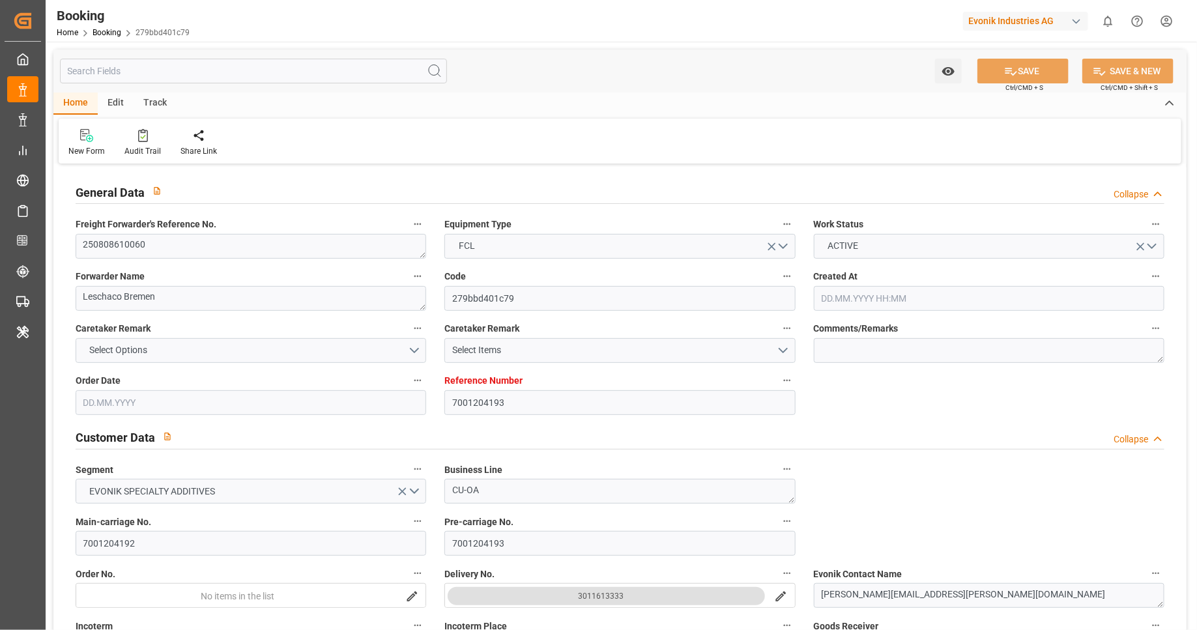
type input "25.06.2025 08:42"
type input "25.06.2025"
type input "26.09.2025"
type input "28.07.2025"
type input "07.07.2025"
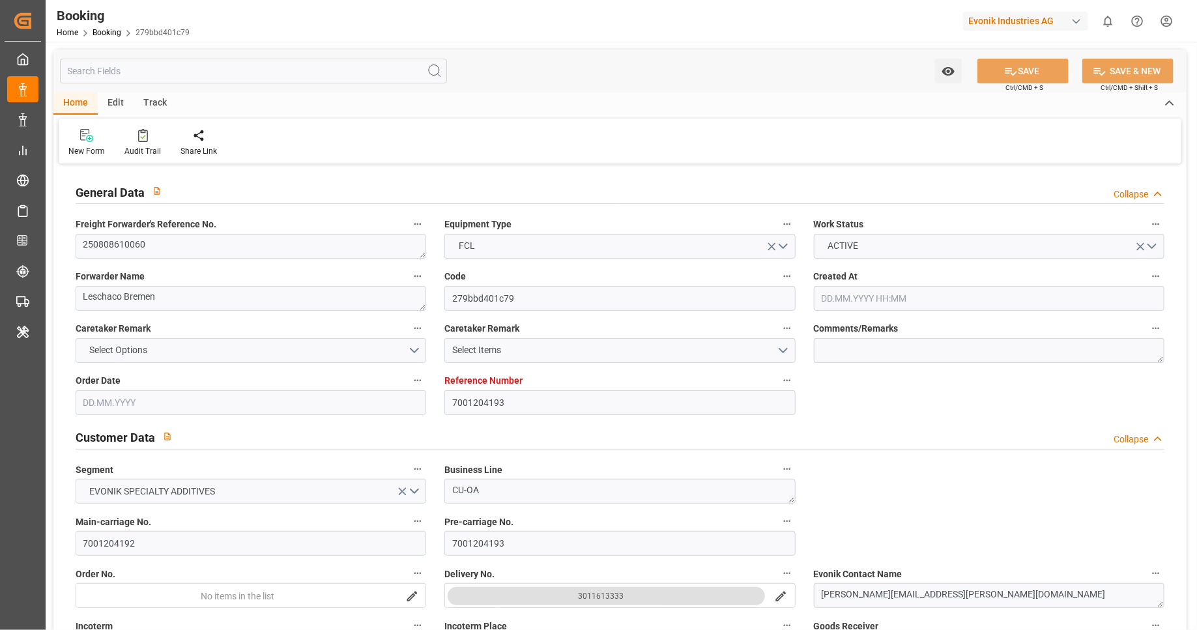
type input "07.07.2025"
type input "17.08.2025 07:00"
type input "10.08.2025 00:00"
type input "29.09.2025 01:30"
type input "22.09.2025 00:00"
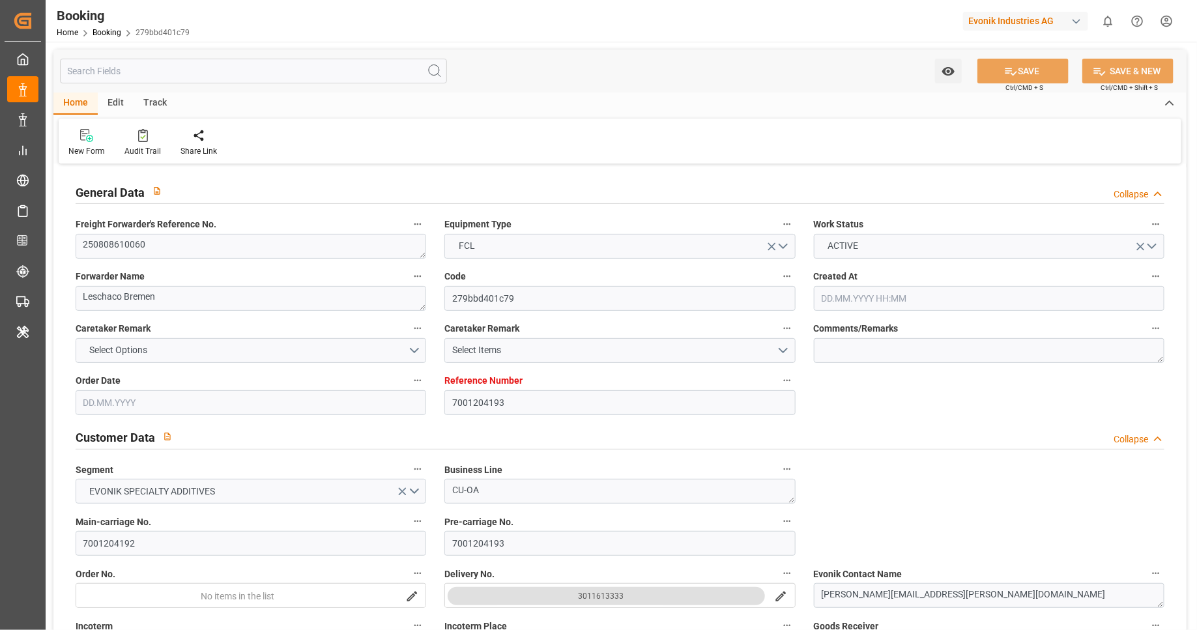
type input "04.08.2025"
type input "09.08.2025 11:21"
type input "09.08.2025"
type input "01.08.2025 15:54"
type input "05.08.2025 12:00"
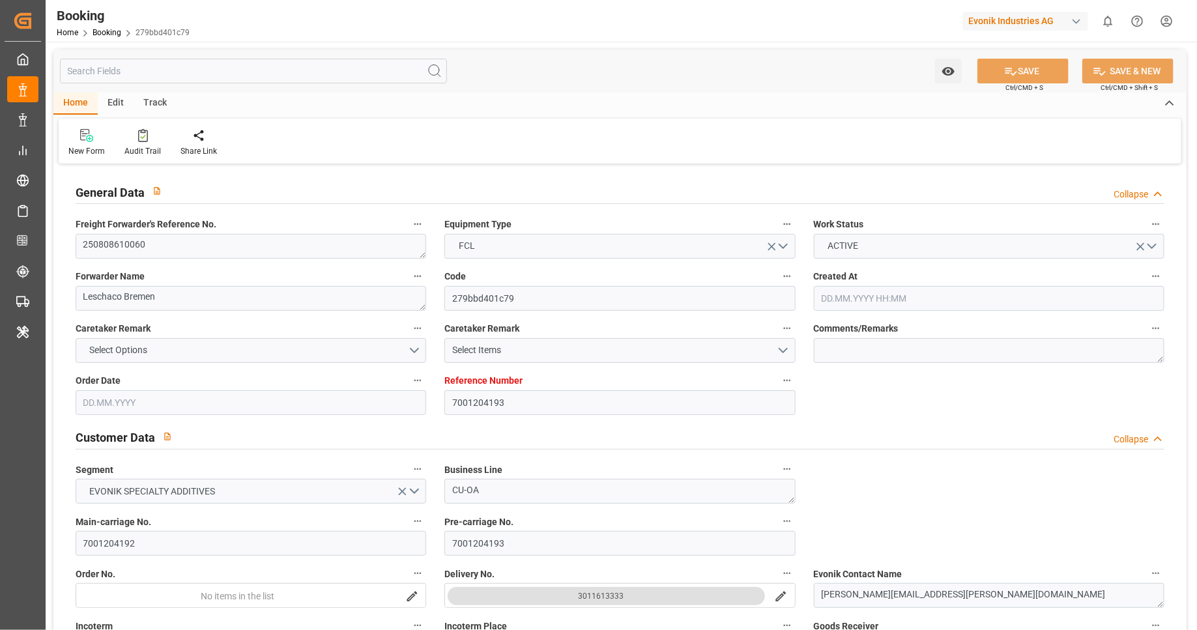
type input "05.08.2025 12:00"
type input "07.08.2025 12:00"
type input "17.08.2025 07:00"
type input "29.09.2025 01:30"
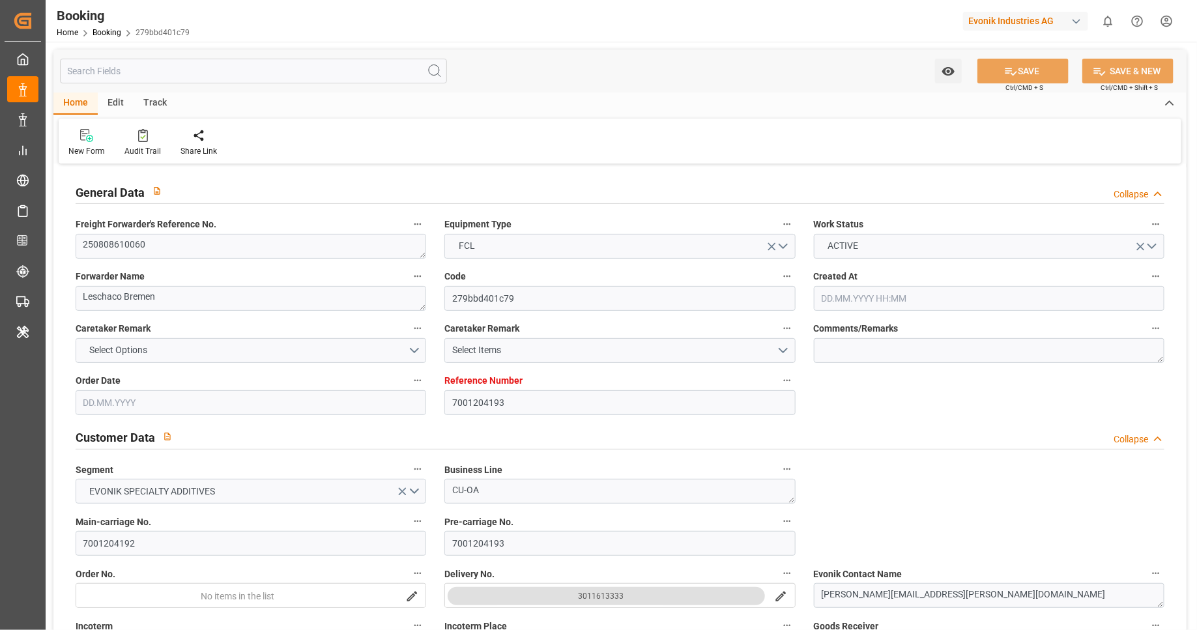
type input "29.09.2025 10:32"
type input "03.10.2025 10:32"
click at [164, 108] on div "Track" at bounding box center [155, 104] width 43 height 22
click at [86, 142] on div "Tracking" at bounding box center [84, 142] width 50 height 29
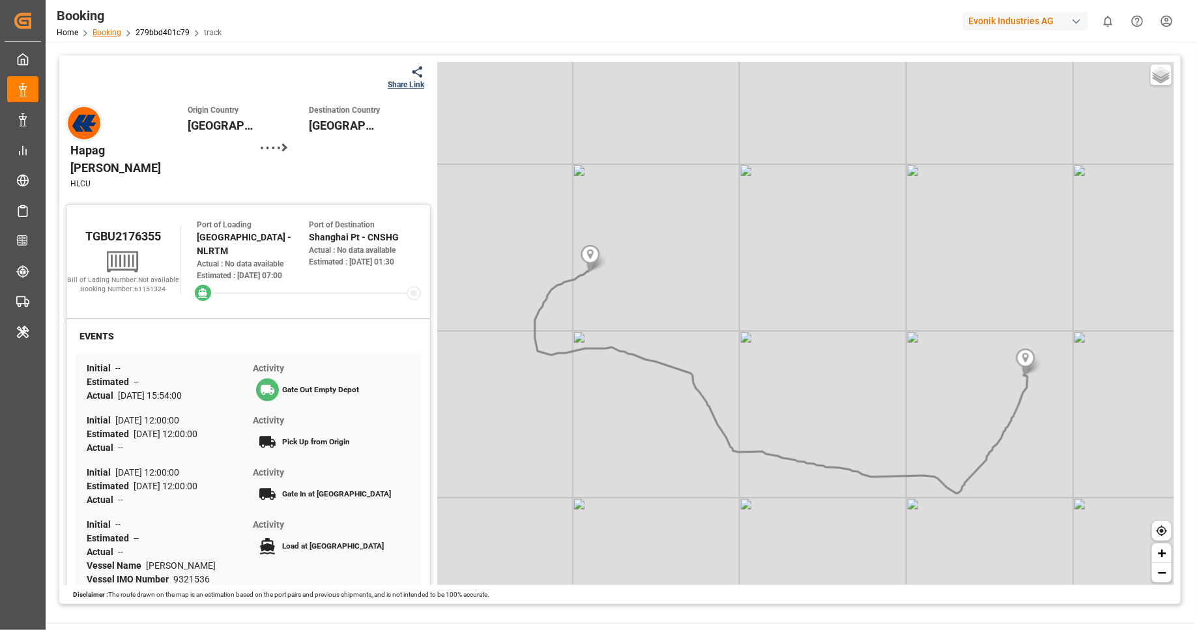
click at [104, 32] on link "Booking" at bounding box center [107, 32] width 29 height 9
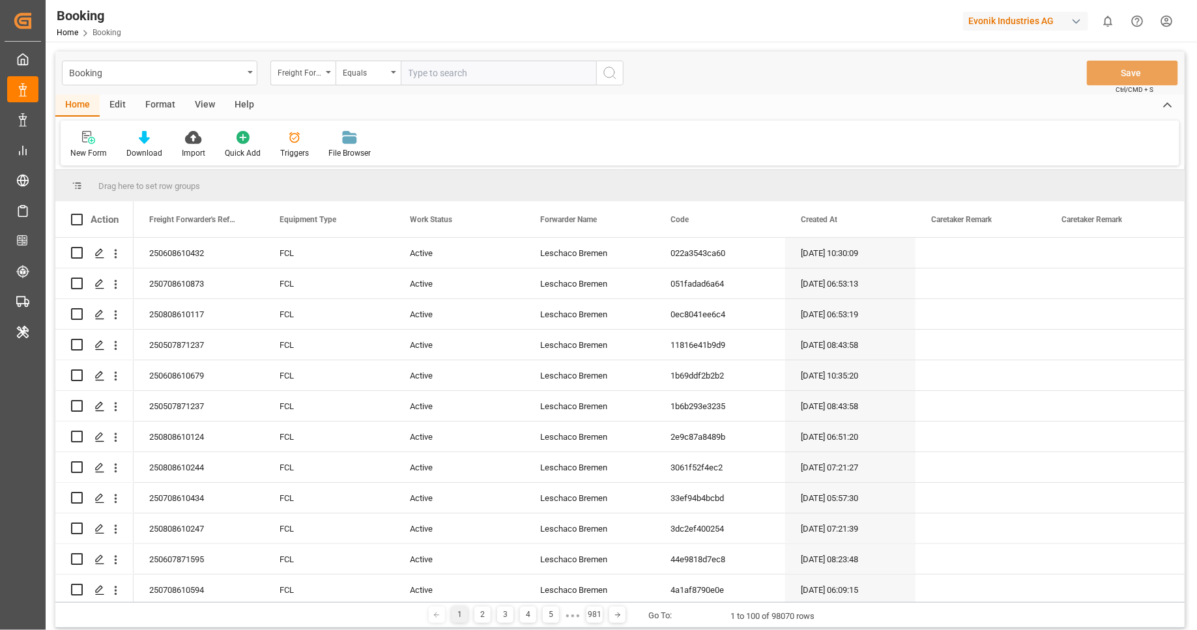
click at [1048, 26] on div "Evonik Industries AG" at bounding box center [1025, 21] width 125 height 19
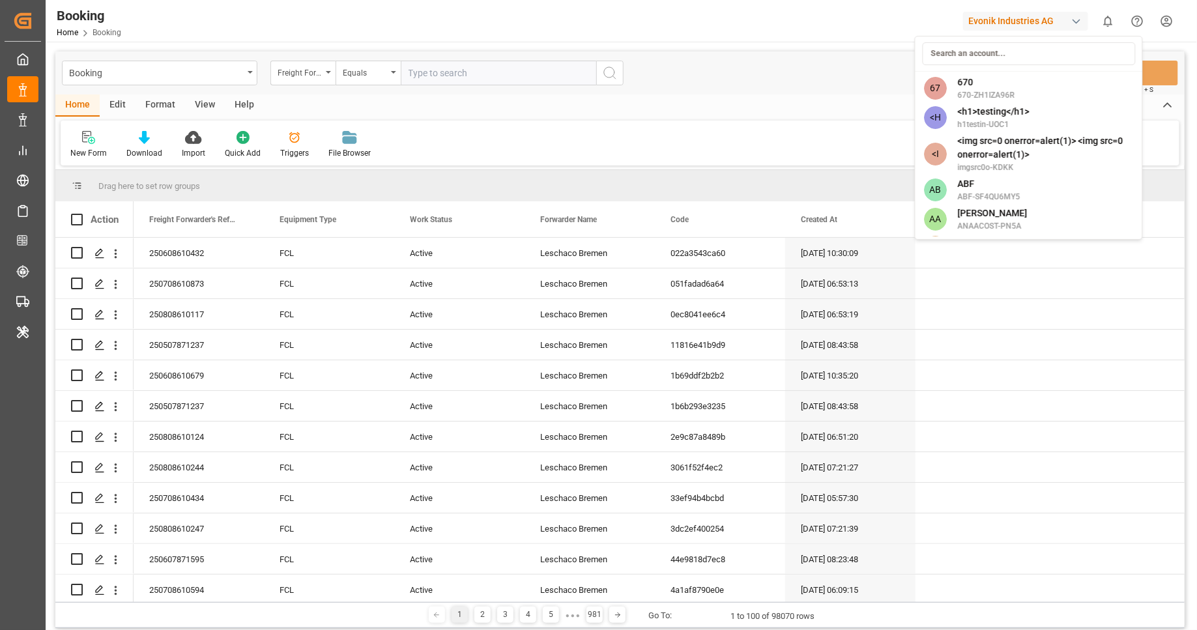
click at [786, 94] on html "Created by potrace 1.15, written by Peter Selinger 2001-2017 Created by potrace…" at bounding box center [598, 315] width 1197 height 630
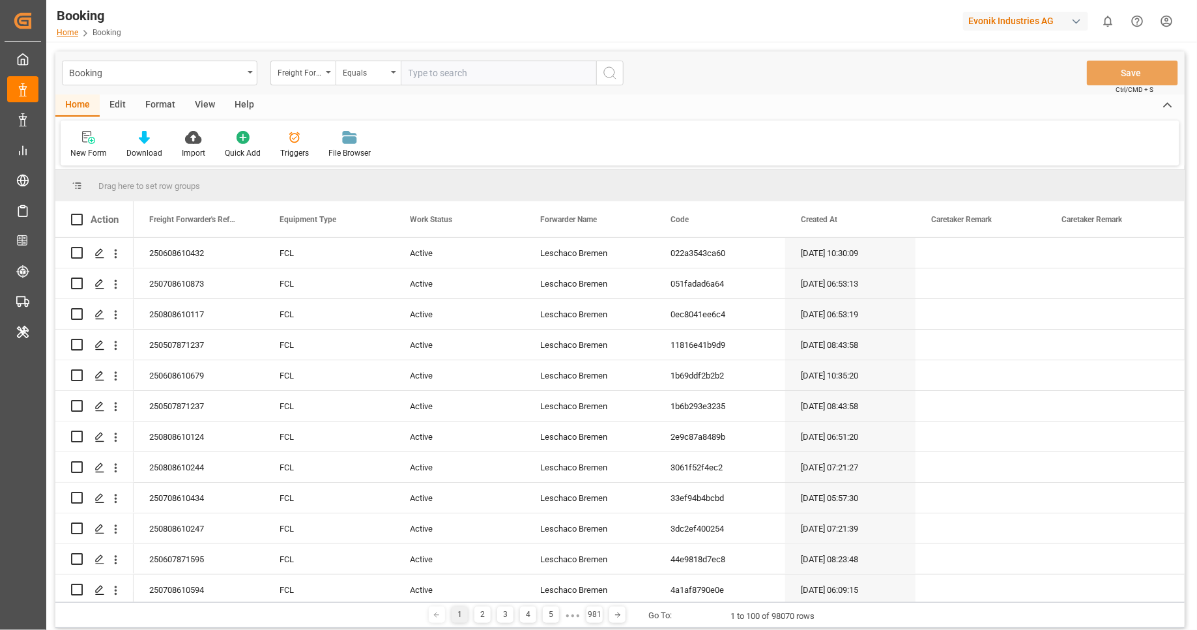
click at [59, 33] on link "Home" at bounding box center [67, 32] width 21 height 9
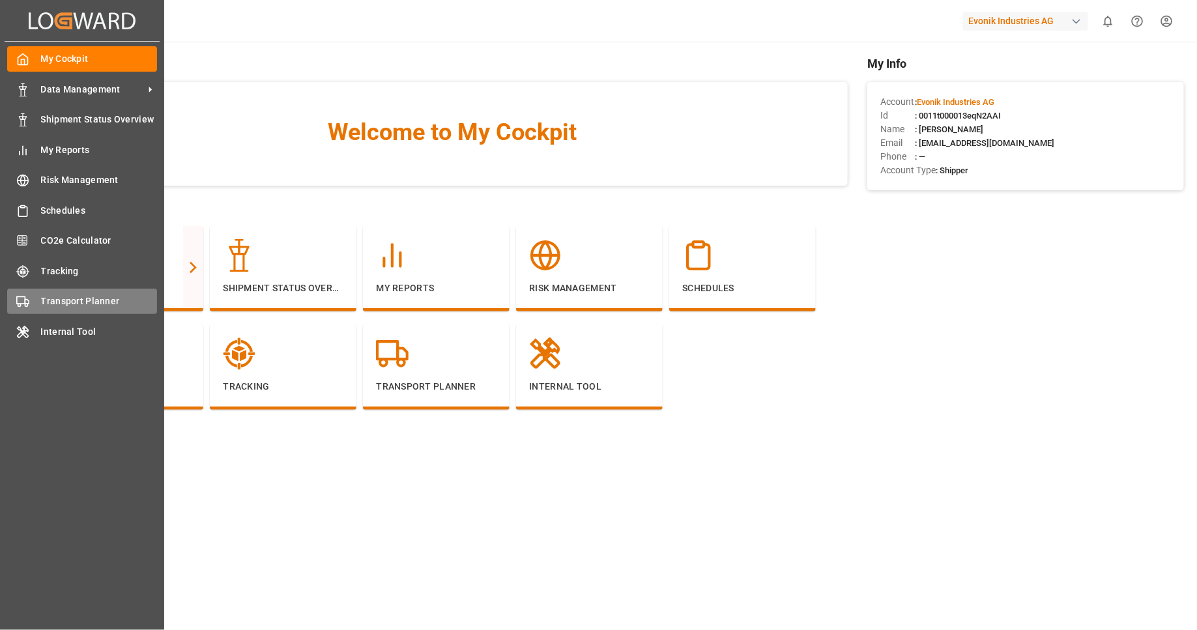
click at [100, 296] on span "Transport Planner" at bounding box center [99, 301] width 117 height 14
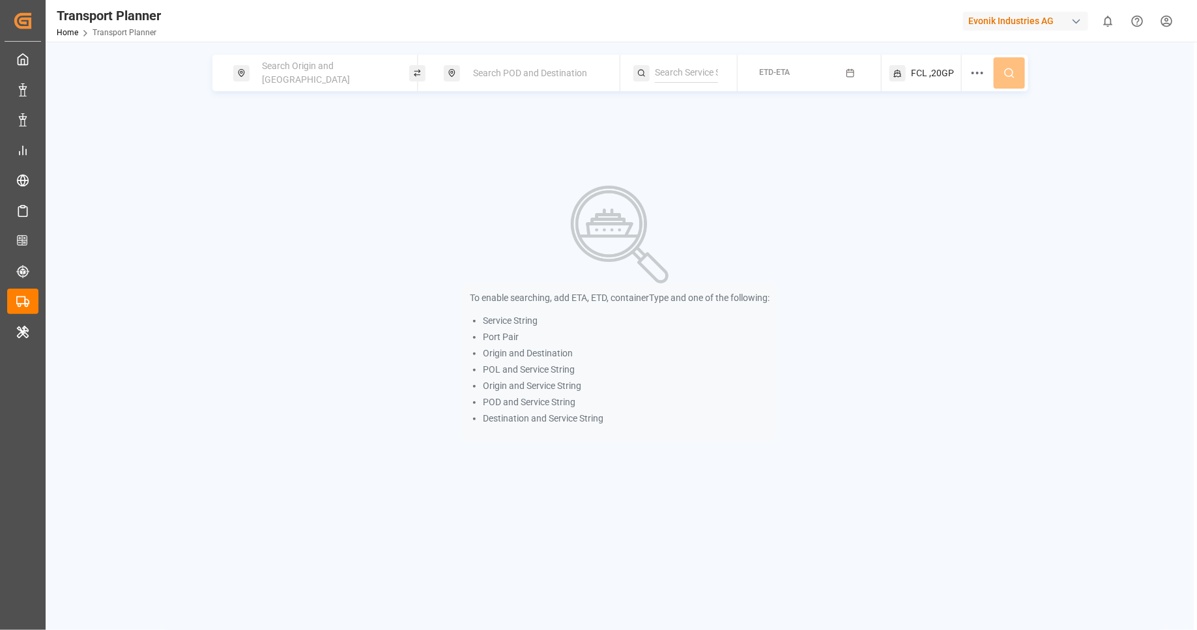
click at [1038, 15] on div "Evonik Industries AG" at bounding box center [1025, 21] width 125 height 19
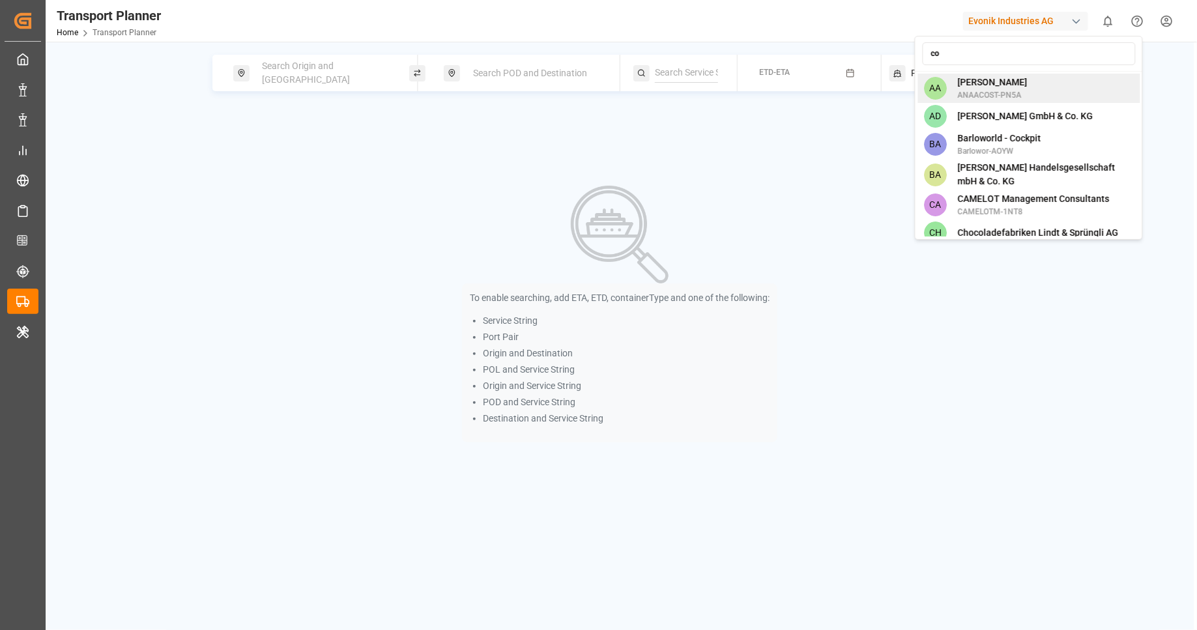
type input "c"
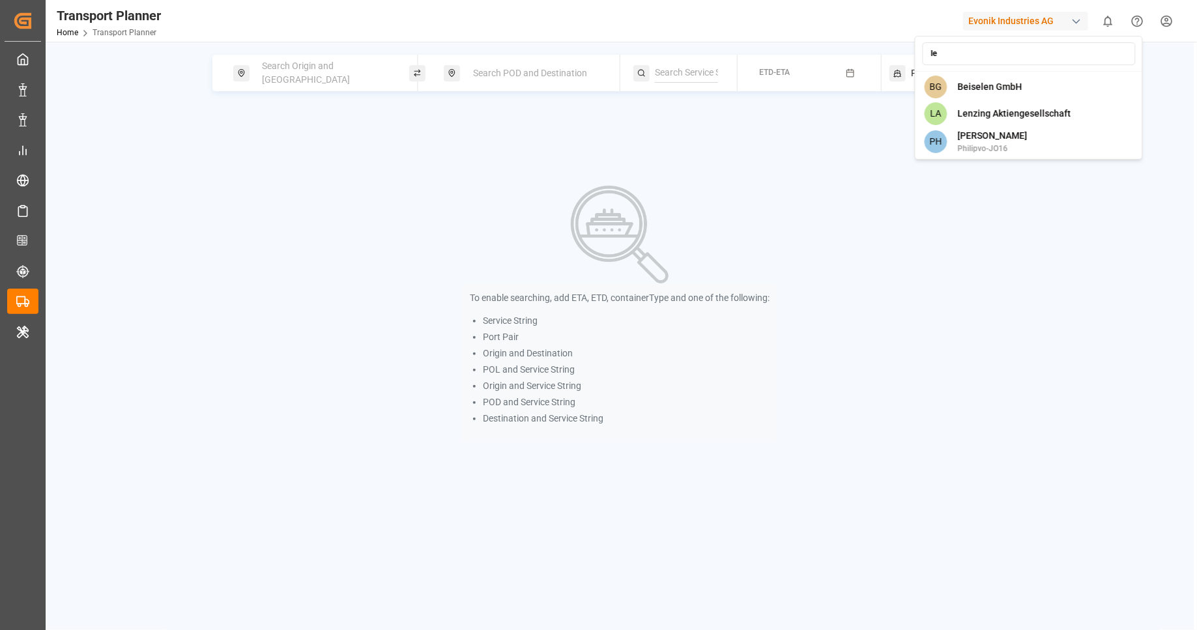
type input "l"
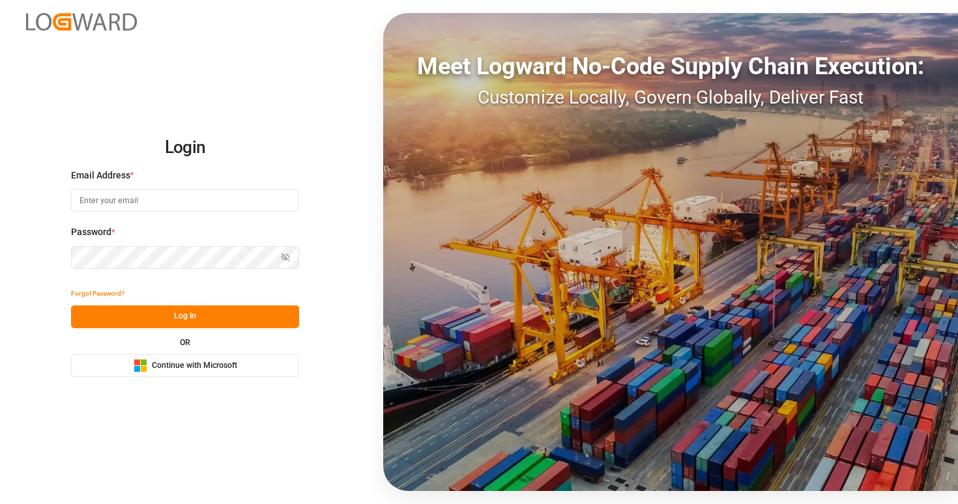
click at [240, 371] on button "Microsoft Logo Continue with Microsoft" at bounding box center [185, 365] width 228 height 23
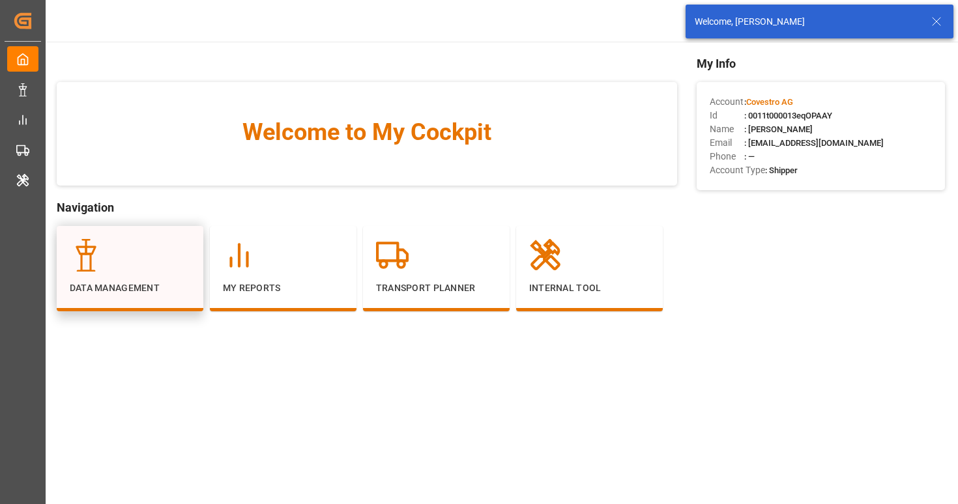
click at [167, 274] on div "Data Management" at bounding box center [130, 267] width 121 height 56
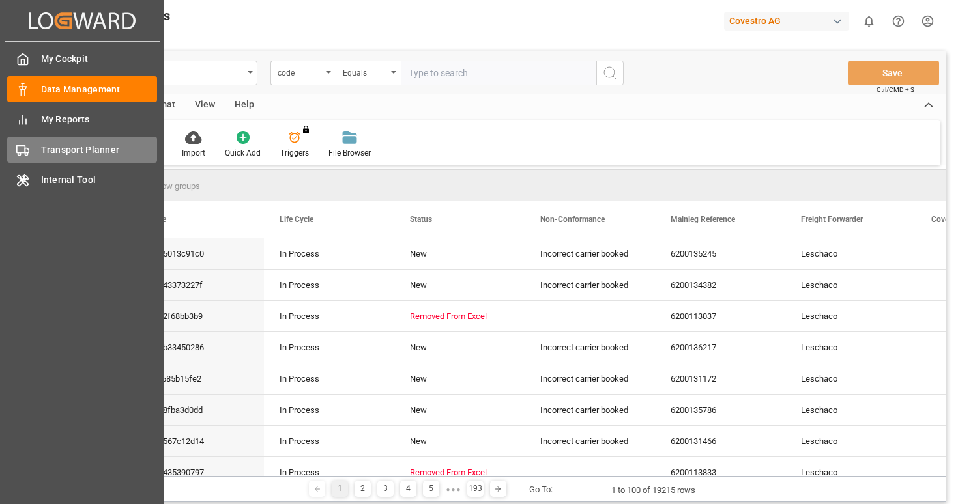
click at [79, 158] on div "Transport Planner Transport Planner" at bounding box center [82, 149] width 150 height 25
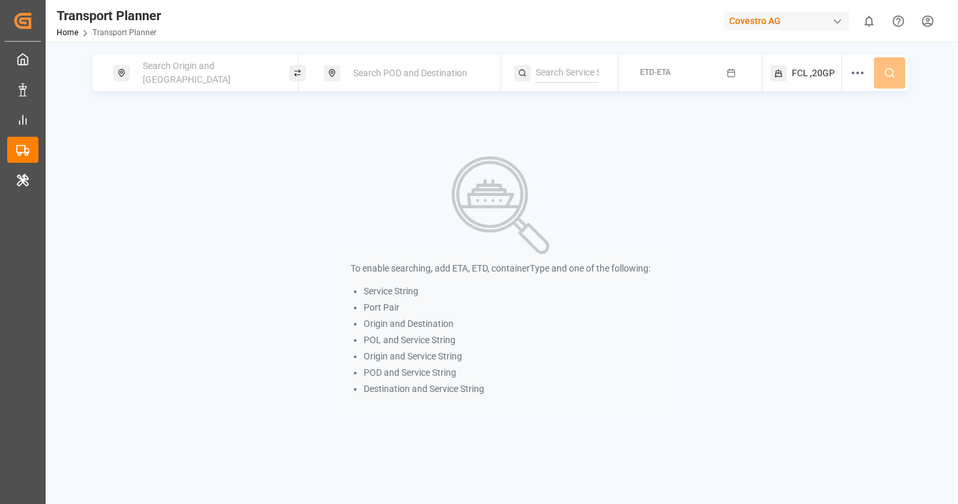
click at [199, 76] on span "Search Origin and [GEOGRAPHIC_DATA]" at bounding box center [187, 73] width 88 height 24
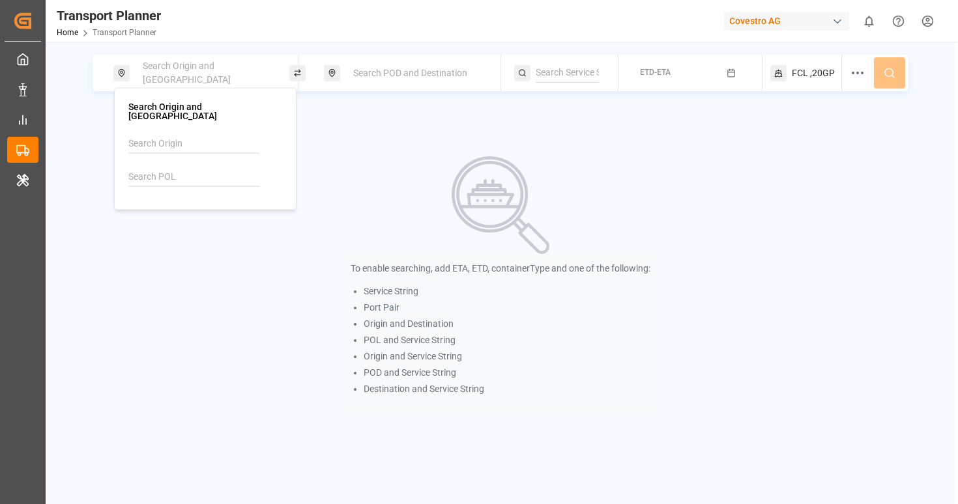
paste input "CNSHA"
paste input "THLCH"
paste input "EUNWC"
type input "E"
click at [171, 167] on input at bounding box center [193, 177] width 131 height 20
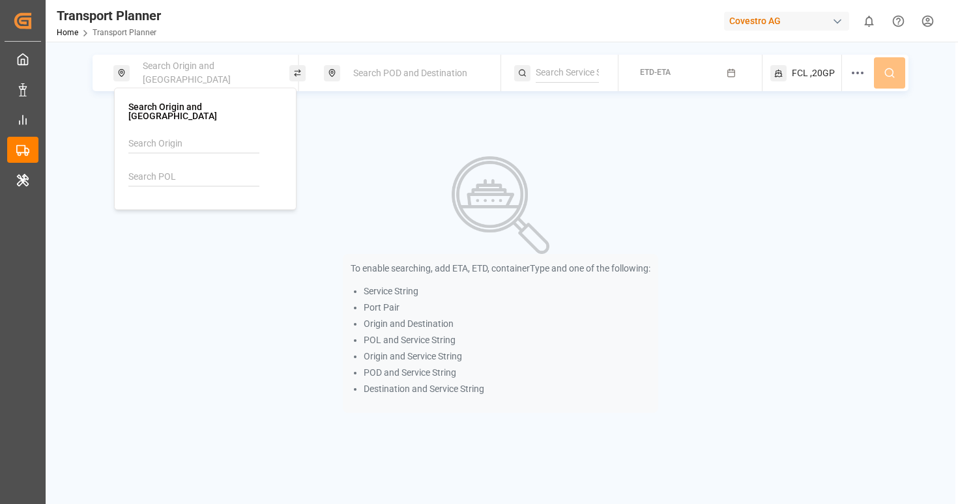
paste input "EUNWC"
type input "EUNWC"
click at [176, 201] on b "EUNWC" at bounding box center [171, 206] width 31 height 10
click at [405, 72] on span "Search POD and Destination" at bounding box center [410, 73] width 114 height 10
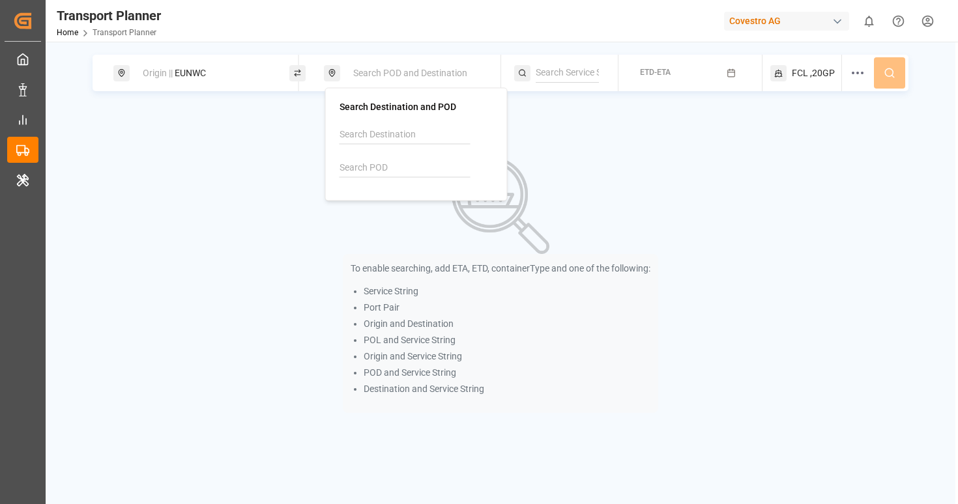
click at [368, 174] on input at bounding box center [404, 168] width 131 height 20
paste input "USCHT"
type input "USCHT"
click at [410, 202] on div "USCHT Chester" at bounding box center [416, 204] width 132 height 27
click at [674, 74] on button "ETD-ETA" at bounding box center [690, 73] width 128 height 25
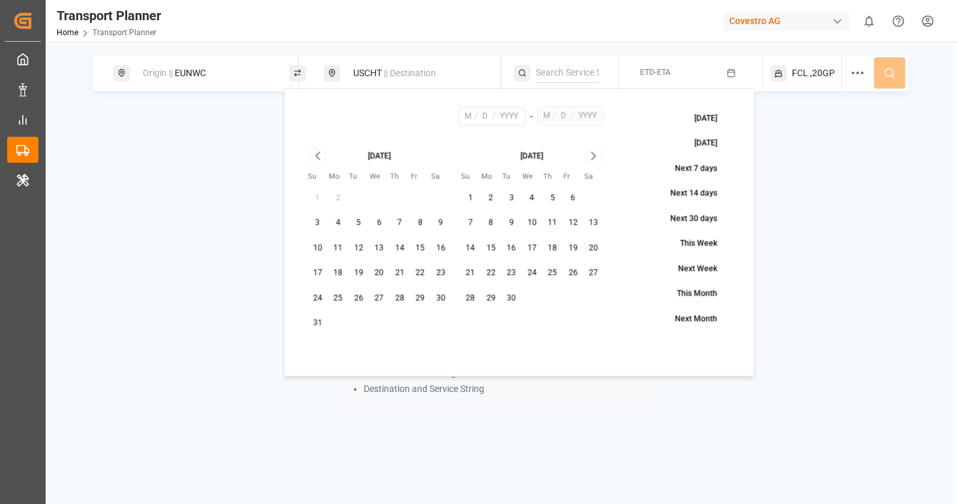
click at [379, 226] on button "6" at bounding box center [379, 223] width 21 height 21
type input "8"
type input "6"
type input "2025"
click at [514, 298] on button "30" at bounding box center [511, 298] width 21 height 21
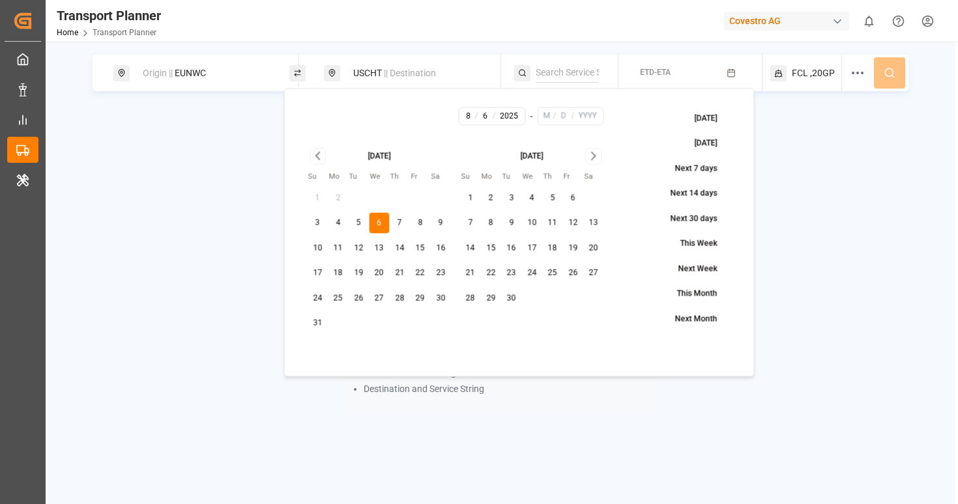
type input "9"
type input "30"
type input "2025"
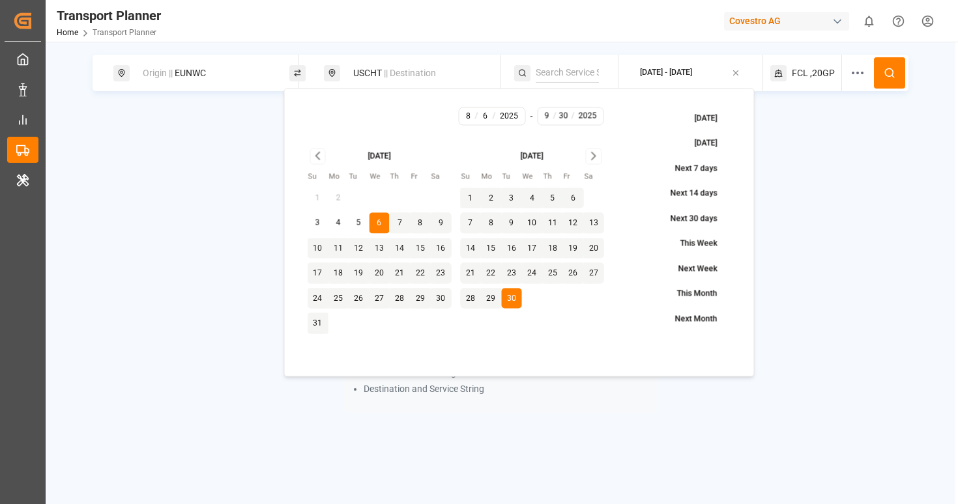
click at [808, 80] on div "FCL ,20GP" at bounding box center [806, 73] width 72 height 36
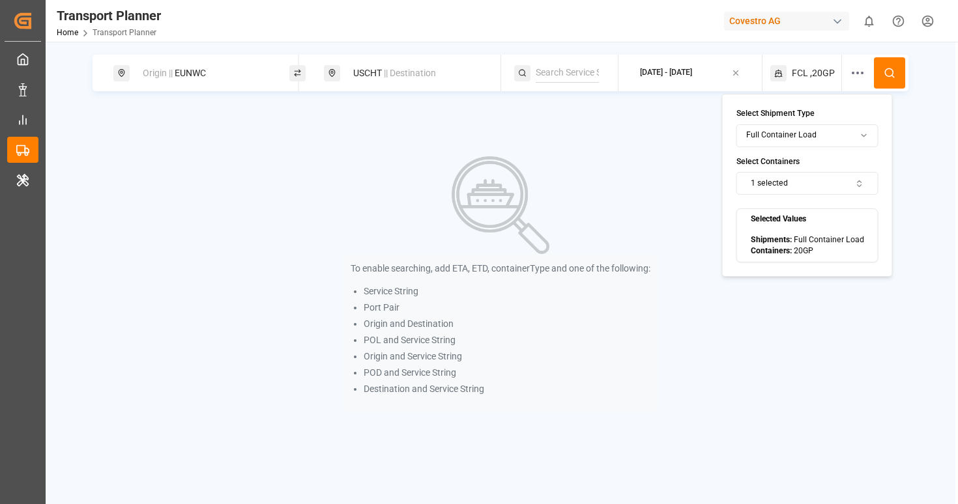
click at [859, 183] on icon "button" at bounding box center [859, 183] width 9 height 9
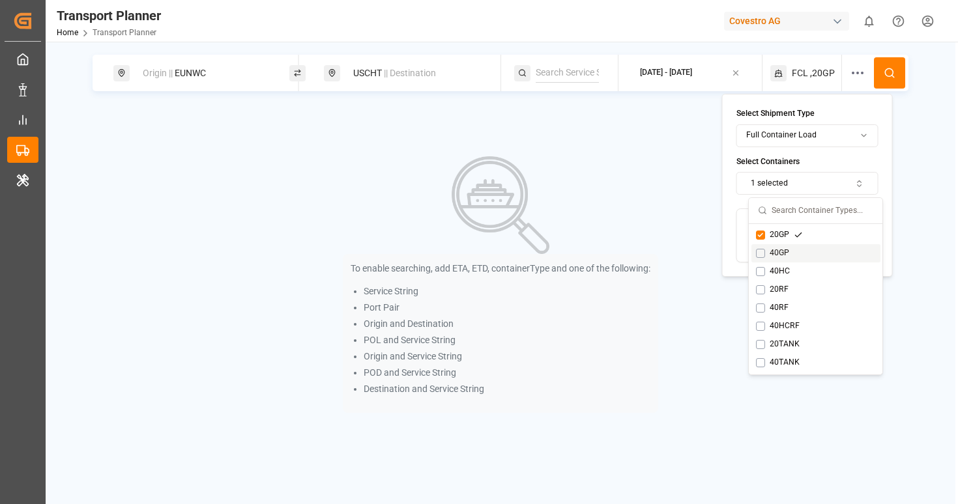
click at [795, 251] on icon "Suggestions" at bounding box center [798, 253] width 9 height 9
click at [786, 274] on div "40HC" at bounding box center [780, 272] width 48 height 12
click at [786, 296] on div "20RF" at bounding box center [815, 290] width 129 height 18
click at [895, 70] on button at bounding box center [889, 72] width 31 height 31
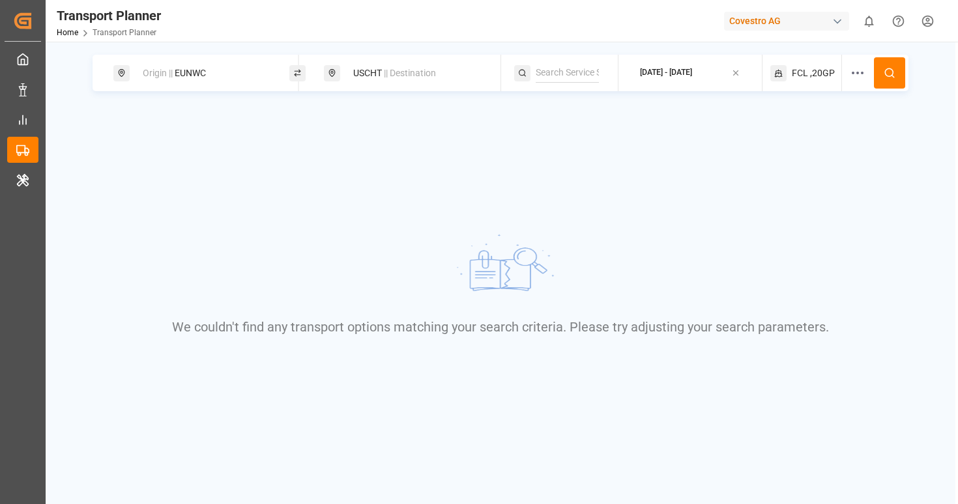
click at [812, 75] on span ",20GP" at bounding box center [822, 73] width 25 height 14
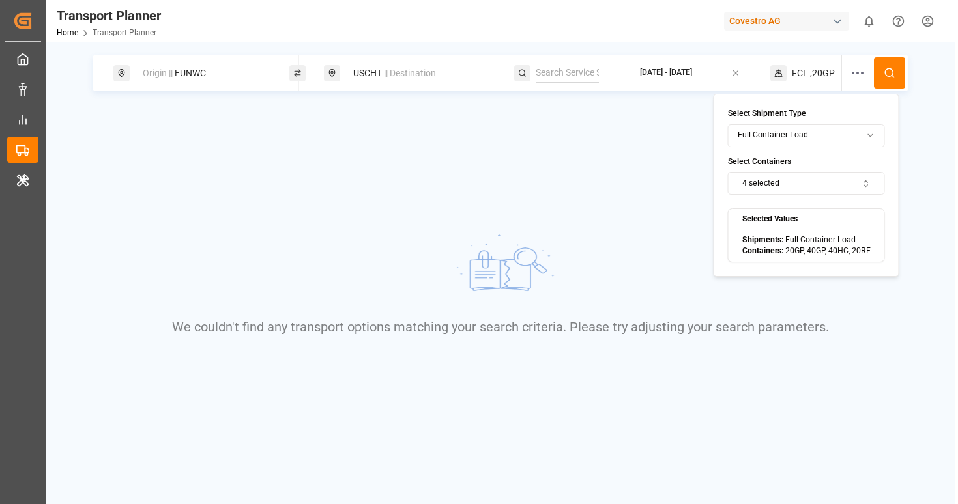
click at [801, 175] on button "4 selected" at bounding box center [806, 183] width 157 height 23
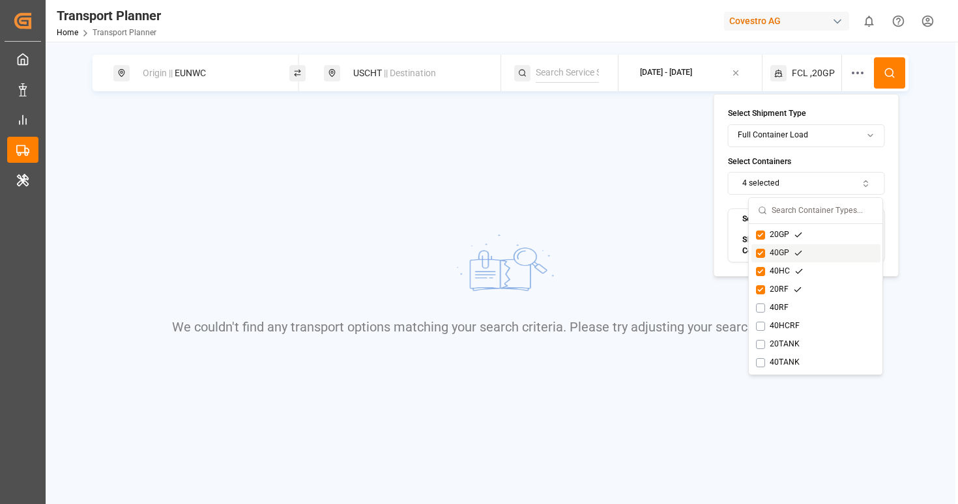
click at [759, 259] on div "40GP" at bounding box center [779, 254] width 47 height 12
click at [755, 278] on div "40HC" at bounding box center [815, 272] width 129 height 18
click at [756, 293] on button "Suggestions" at bounding box center [760, 289] width 9 height 9
click at [878, 171] on div "Select Shipment Type Full Container Load Select Containers 1 selected Selected …" at bounding box center [807, 185] width 171 height 183
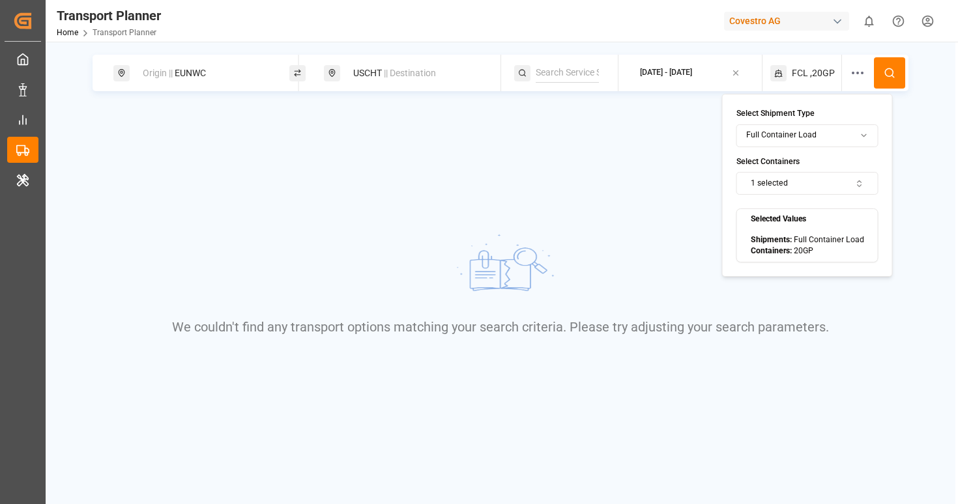
click at [893, 72] on circle at bounding box center [889, 72] width 8 height 8
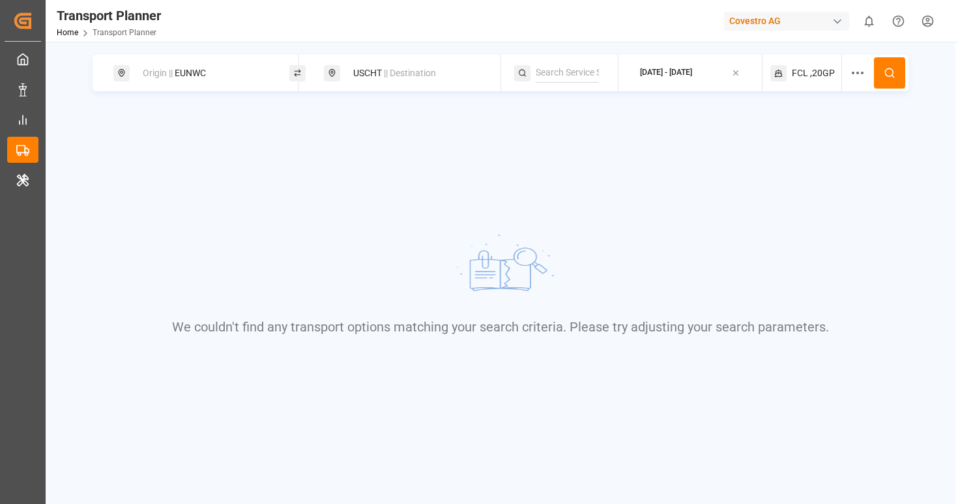
click at [686, 80] on div "2025-08-06 - 2025-09-30" at bounding box center [666, 73] width 52 height 16
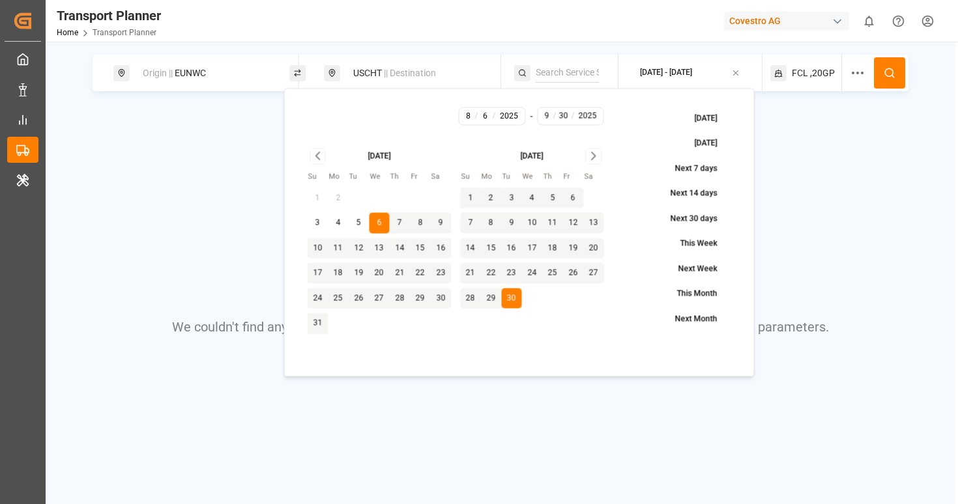
click at [672, 221] on button "Next 30 days" at bounding box center [685, 219] width 91 height 23
type input "10"
type input "8"
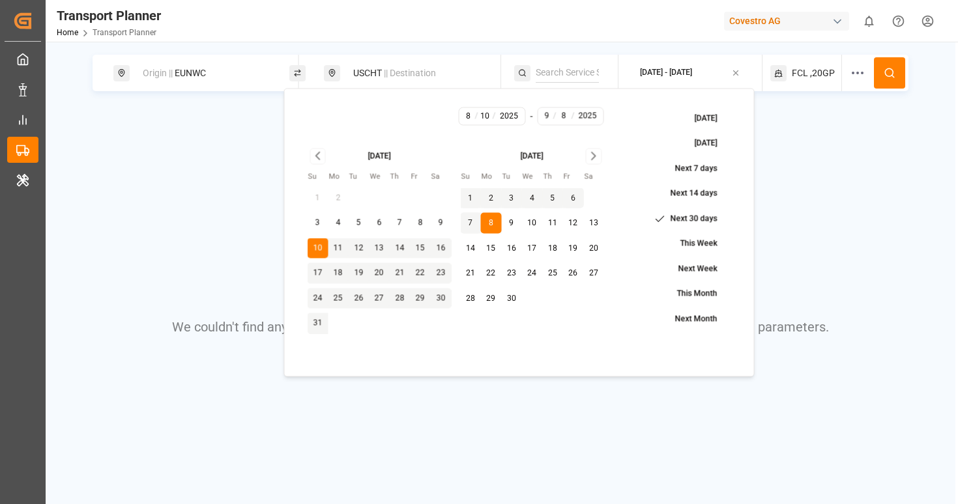
click at [882, 73] on button at bounding box center [889, 72] width 31 height 31
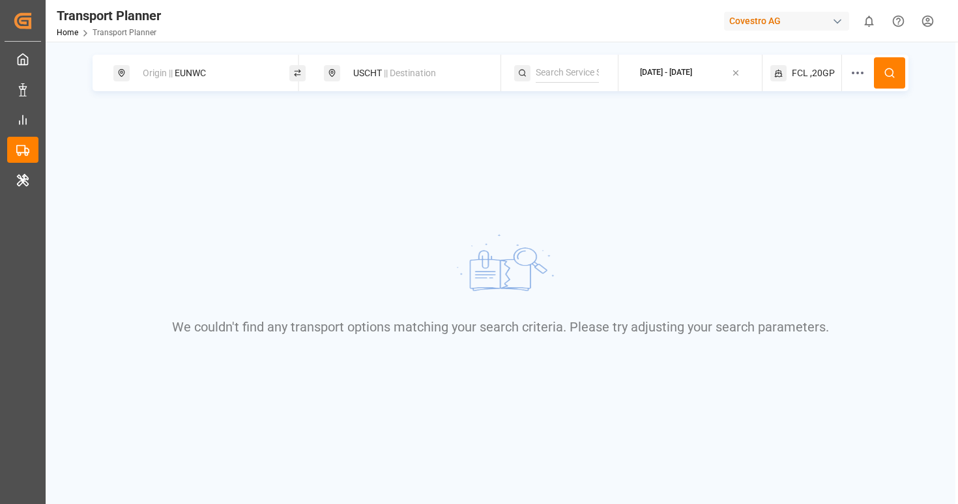
click at [685, 68] on div "[DATE] - [DATE]" at bounding box center [666, 73] width 52 height 12
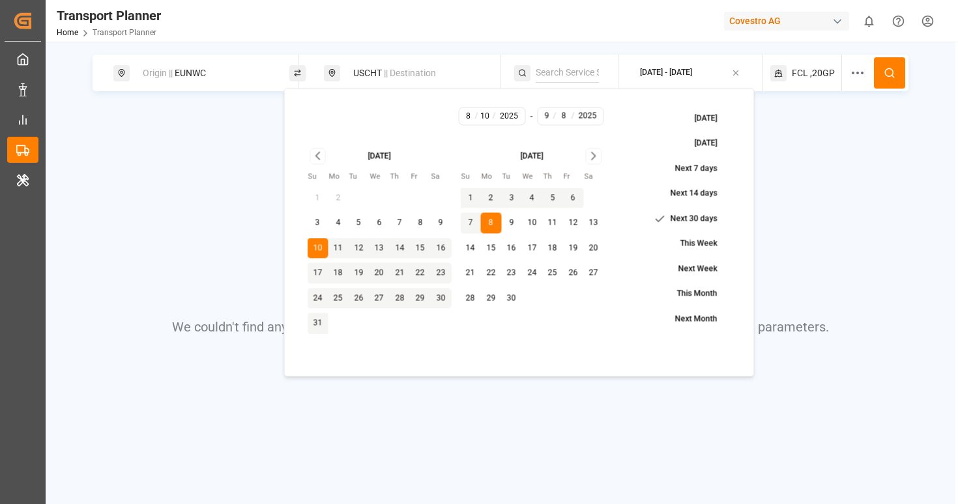
click at [592, 162] on icon "Go to next month" at bounding box center [593, 157] width 15 height 16
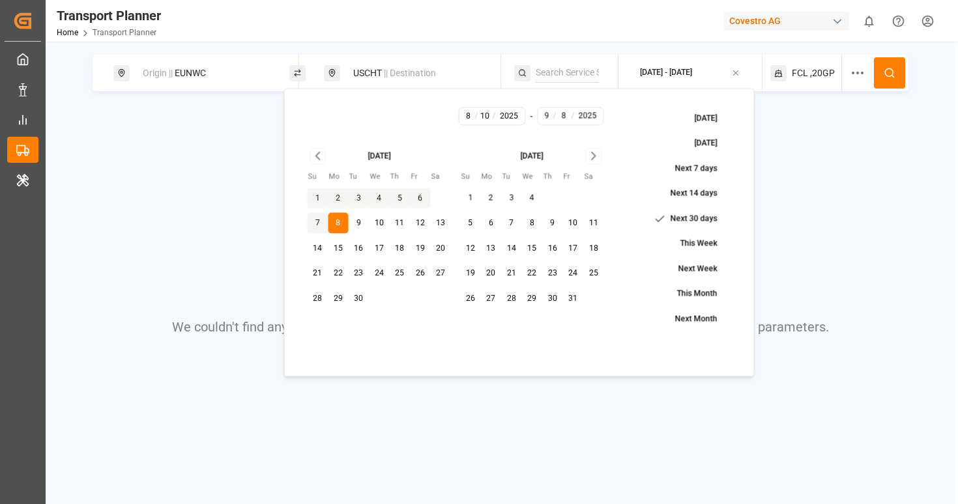
click at [570, 297] on button "31" at bounding box center [573, 298] width 21 height 21
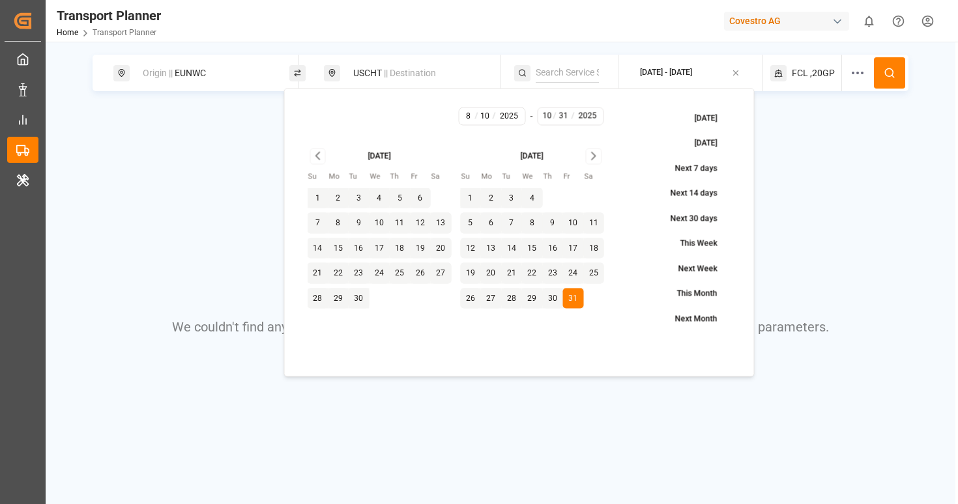
type input "10"
type input "31"
click at [790, 146] on div "Origin || EUNWC USCHT || Destination 2025-08-10 - 2025-10-31 FCL ,20GP We could…" at bounding box center [500, 232] width 909 height 354
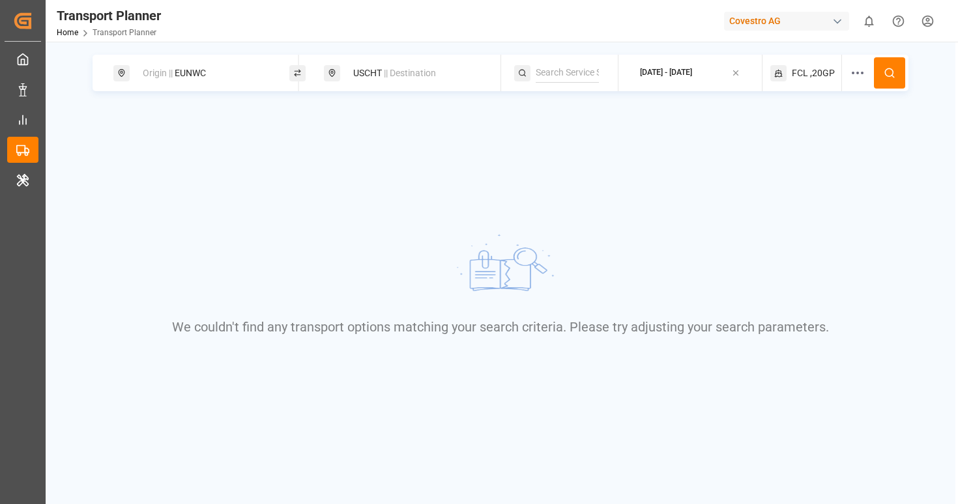
click at [883, 79] on button at bounding box center [889, 72] width 31 height 31
click at [829, 76] on span ",20GP" at bounding box center [822, 73] width 25 height 14
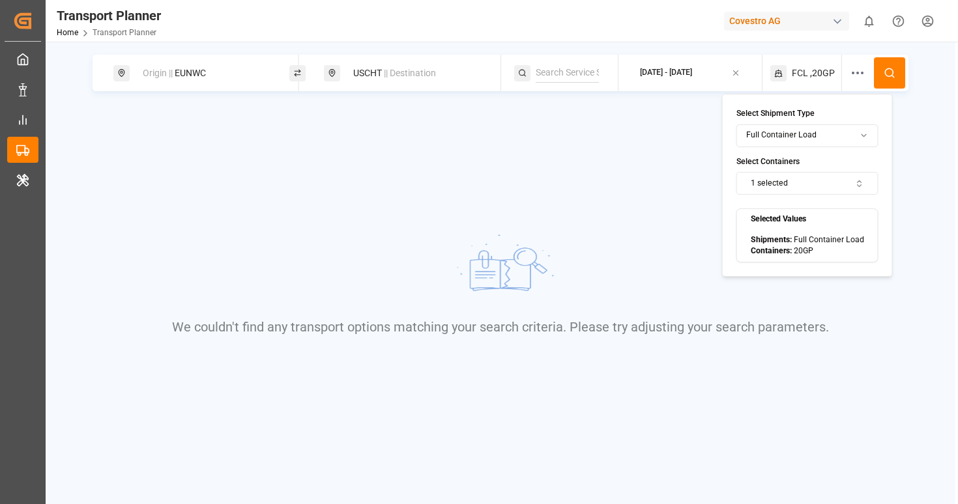
click at [823, 174] on button "1 selected" at bounding box center [807, 183] width 142 height 23
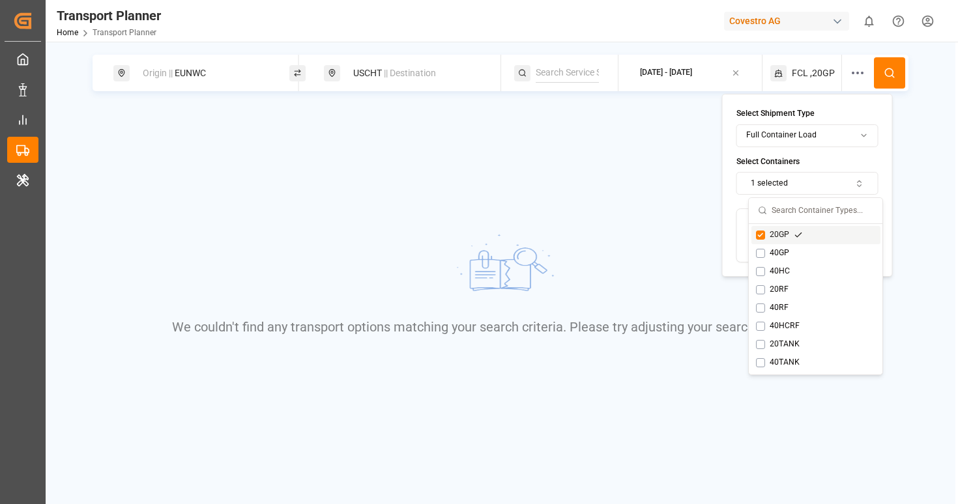
click at [822, 175] on button "1 selected" at bounding box center [807, 183] width 142 height 23
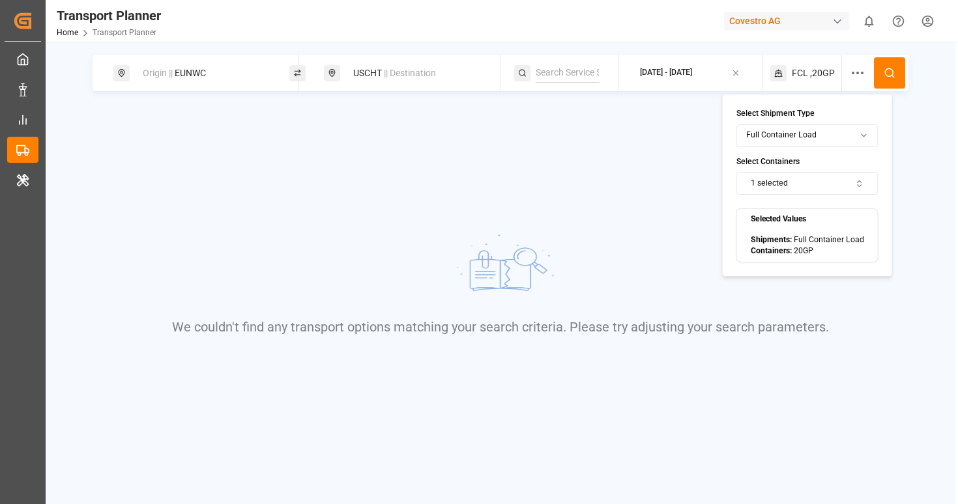
click at [803, 129] on html "Created by potrace 1.15, written by Peter Selinger 2001-2017 Created by potrace…" at bounding box center [479, 252] width 958 height 504
click at [884, 78] on icon at bounding box center [889, 73] width 12 height 12
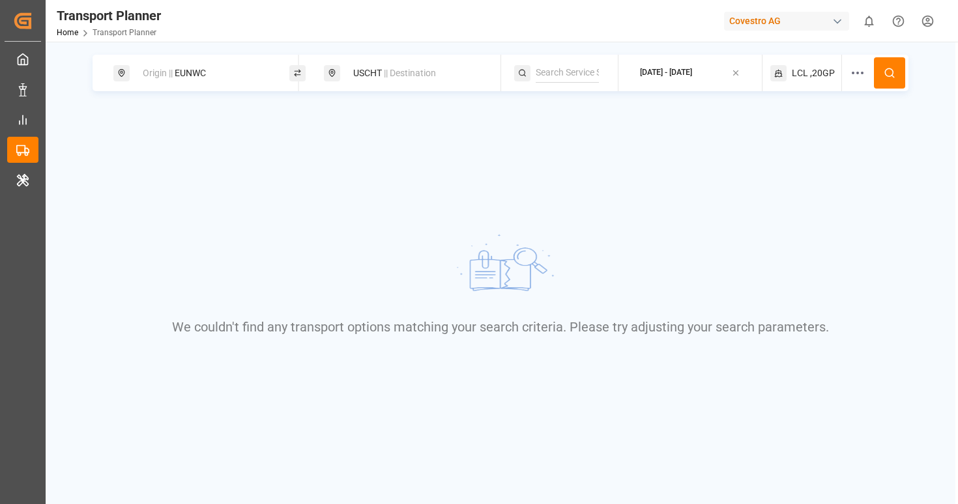
click at [816, 72] on span ",20GP" at bounding box center [822, 73] width 25 height 14
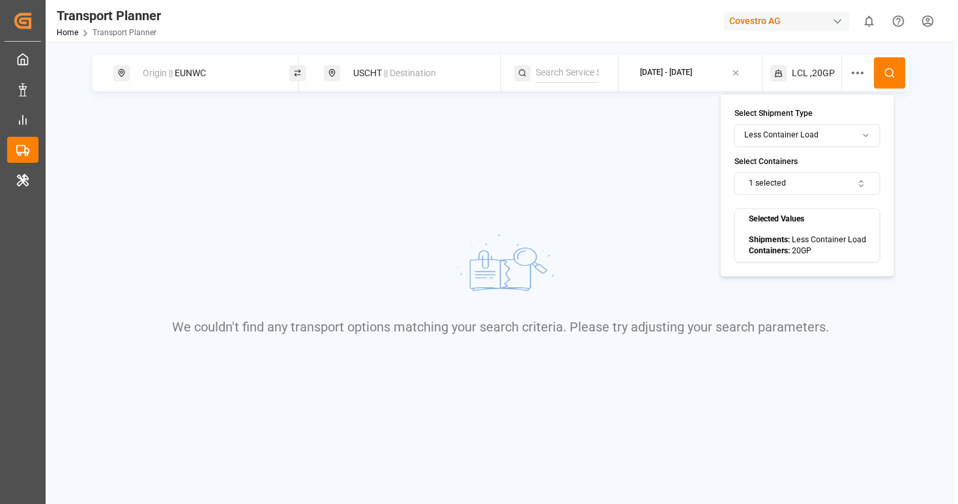
click at [779, 138] on html "Created by potrace 1.15, written by Peter Selinger 2001-2017 Created by potrace…" at bounding box center [479, 252] width 958 height 504
click at [890, 81] on button at bounding box center [889, 72] width 31 height 31
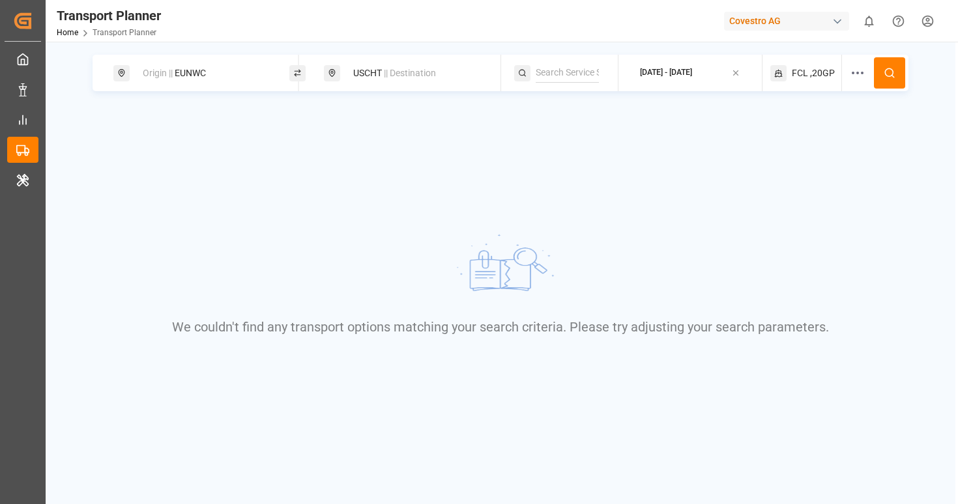
click at [547, 75] on input at bounding box center [567, 73] width 63 height 20
paste input "FE4"
type input "FE4"
click at [567, 102] on div "FE4" at bounding box center [613, 103] width 132 height 14
click at [878, 74] on button at bounding box center [889, 72] width 31 height 31
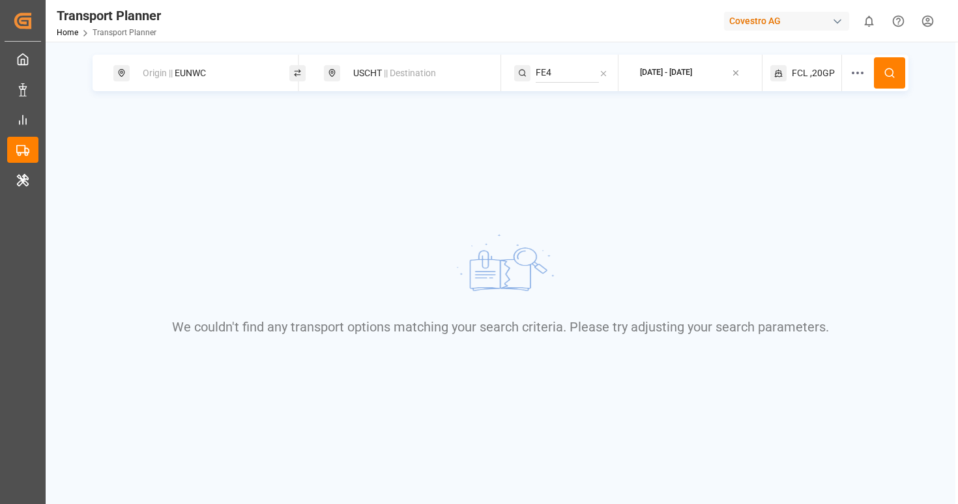
click at [332, 81] on div "USCHT || Destination" at bounding box center [412, 73] width 176 height 36
click at [392, 70] on span "|| Destination" at bounding box center [410, 73] width 52 height 10
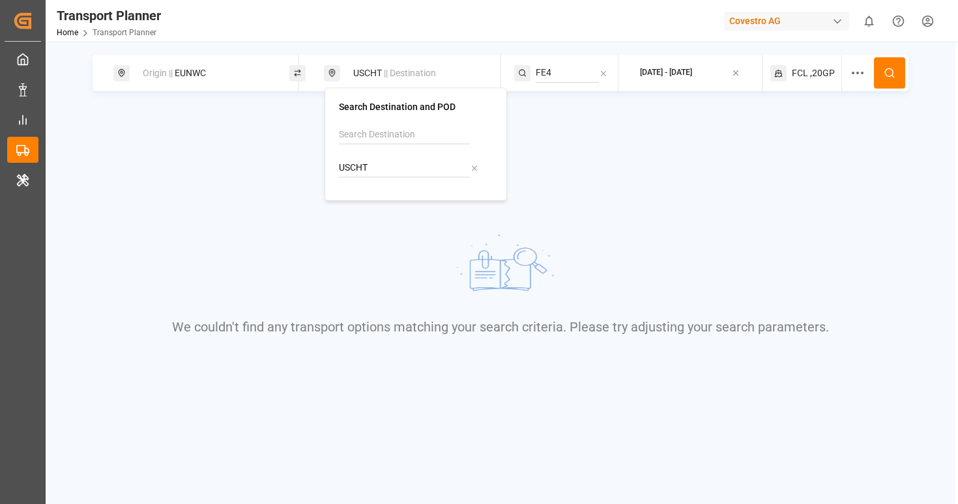
click at [476, 167] on icon at bounding box center [474, 168] width 9 height 9
click at [242, 78] on div "Origin || EUNWC" at bounding box center [205, 73] width 141 height 24
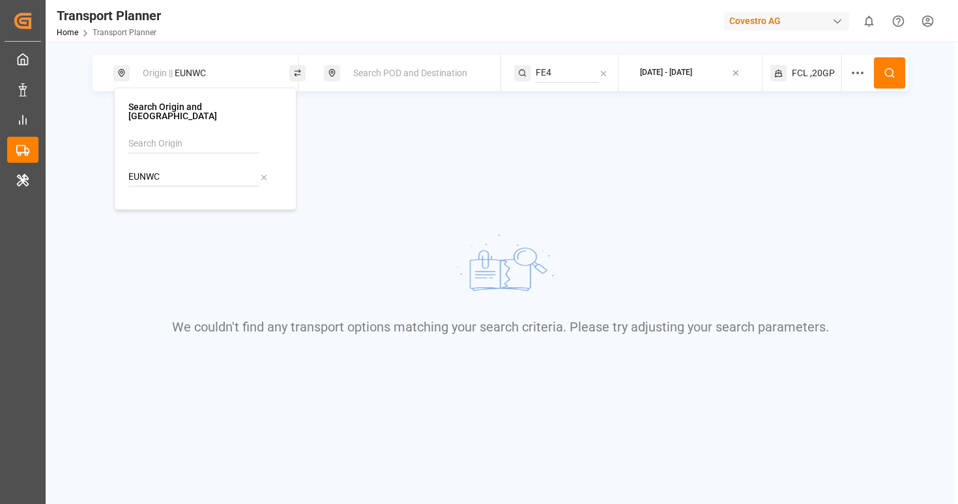
click at [263, 173] on icon at bounding box center [263, 177] width 9 height 9
click at [801, 129] on div "Search Origin and POL Search POD and Destination FE4 2025-08-10 - 2025-10-31 FC…" at bounding box center [500, 232] width 909 height 354
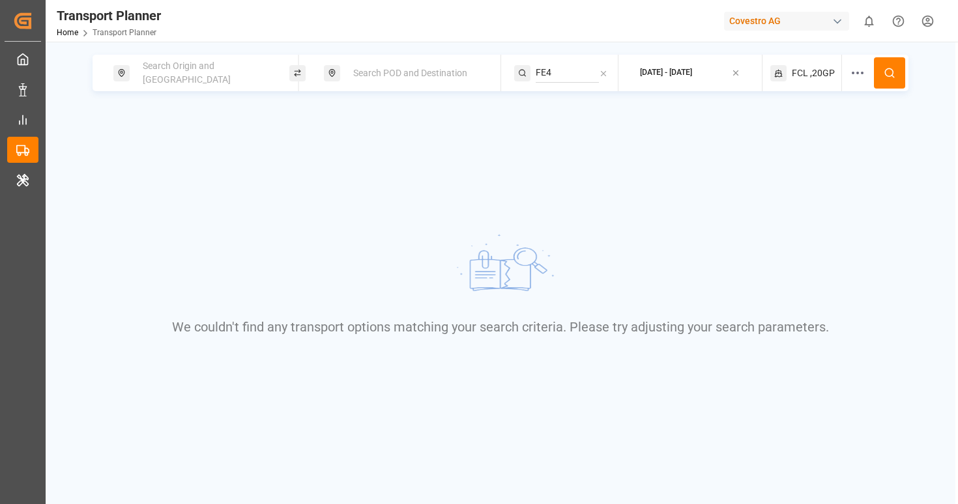
click at [892, 74] on circle at bounding box center [889, 72] width 8 height 8
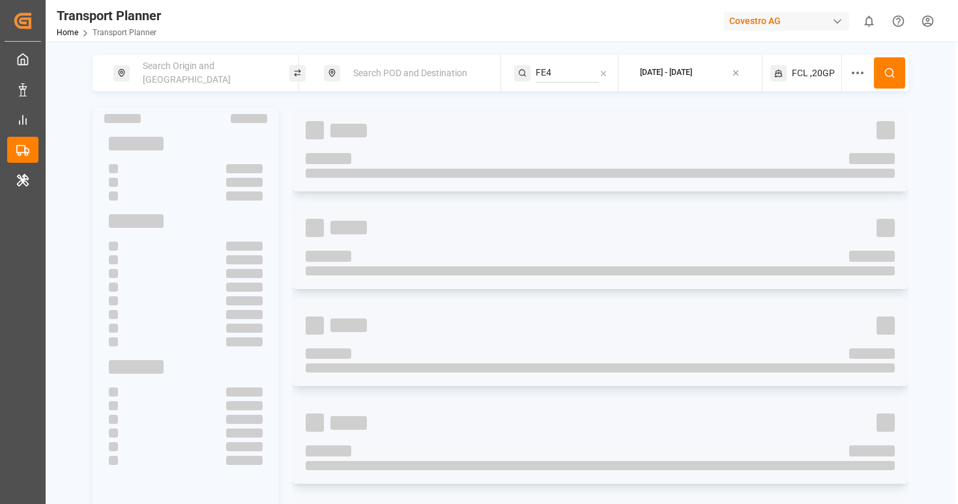
click at [664, 77] on div "2025-08-10 - 2025-10-31" at bounding box center [666, 73] width 52 height 12
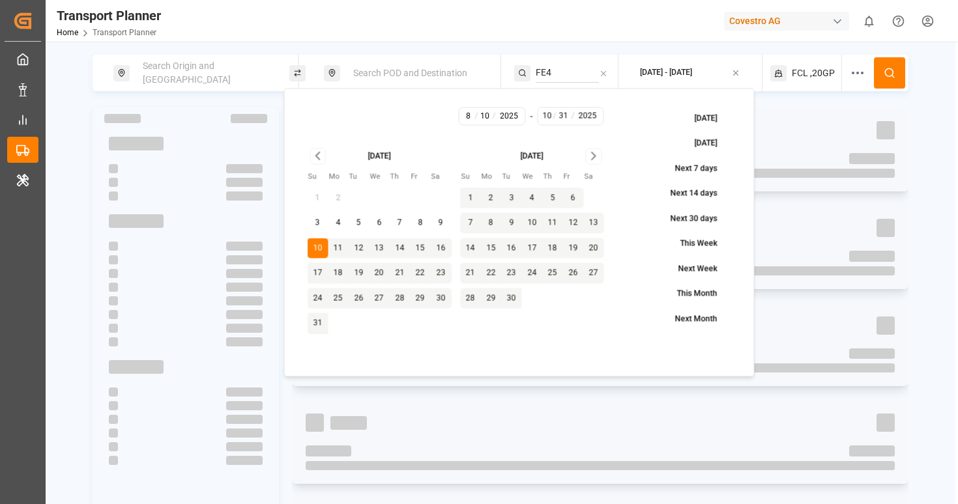
click at [696, 212] on button "Next 30 days" at bounding box center [685, 219] width 91 height 23
type input "9"
type input "8"
click at [810, 125] on div at bounding box center [600, 130] width 589 height 18
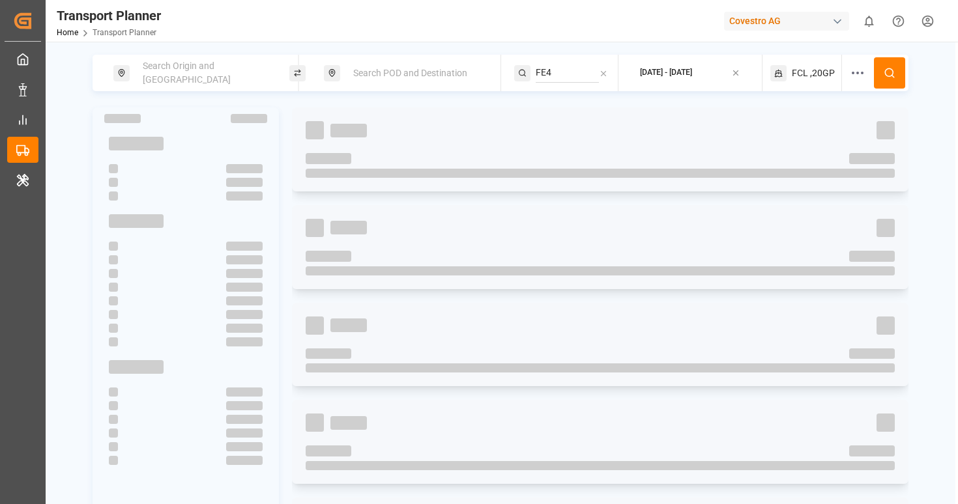
click at [894, 72] on icon at bounding box center [889, 73] width 12 height 12
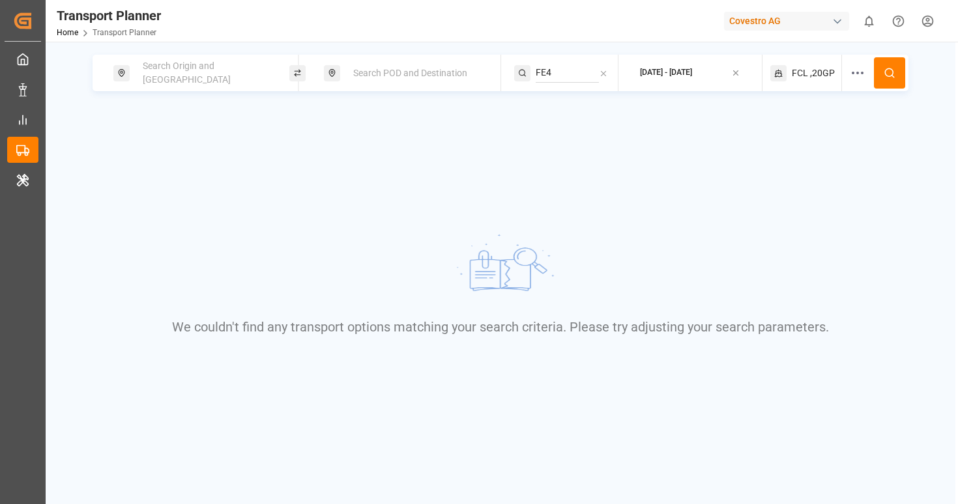
click at [605, 72] on icon at bounding box center [603, 73] width 9 height 9
click at [554, 76] on input at bounding box center [567, 73] width 63 height 20
paste input "IOX"
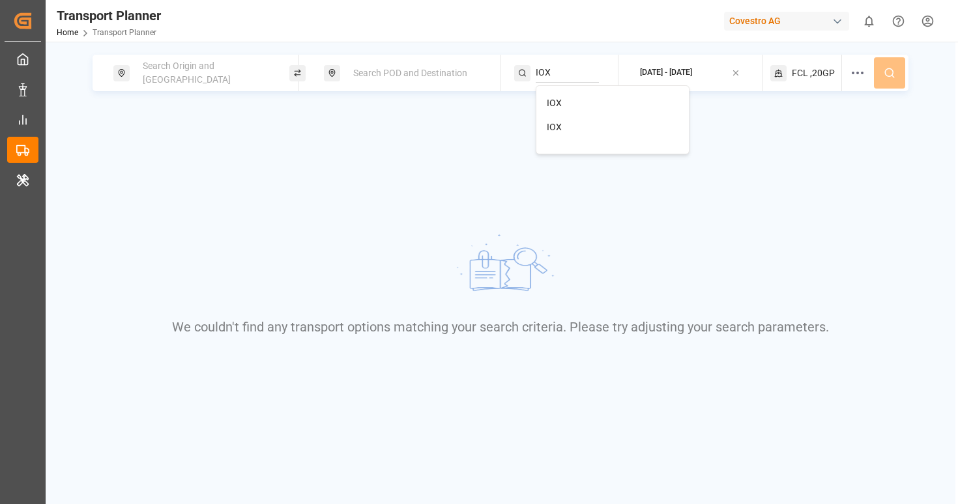
click at [563, 104] on div "IOX" at bounding box center [613, 103] width 132 height 14
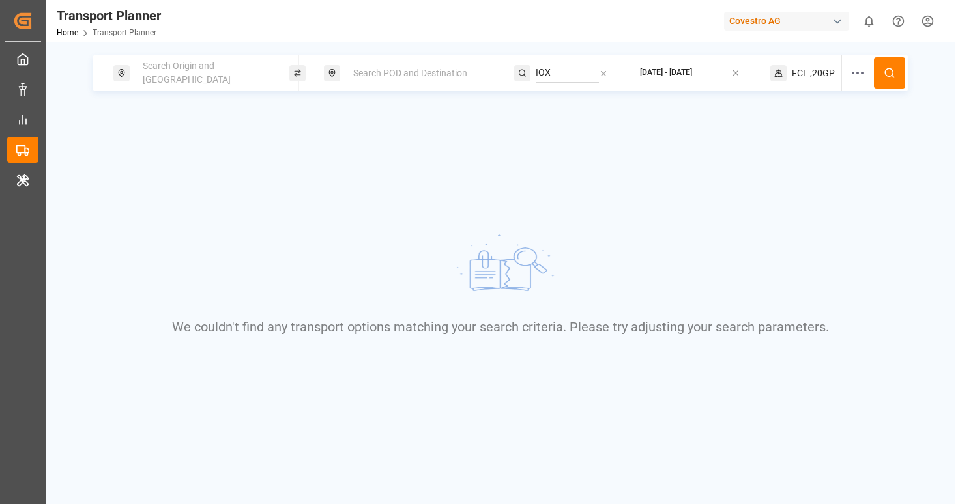
click at [893, 74] on icon at bounding box center [889, 73] width 12 height 12
click at [571, 78] on input "IOX" at bounding box center [567, 73] width 63 height 20
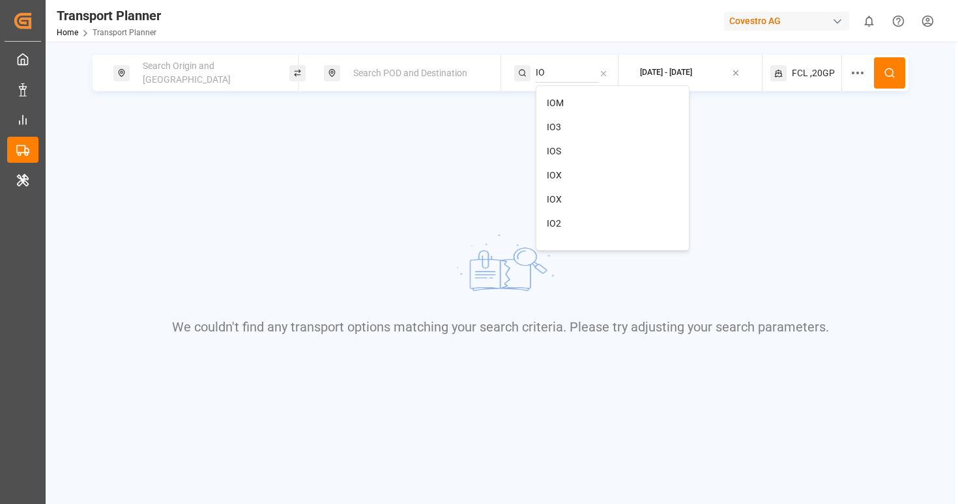
type input "IOX"
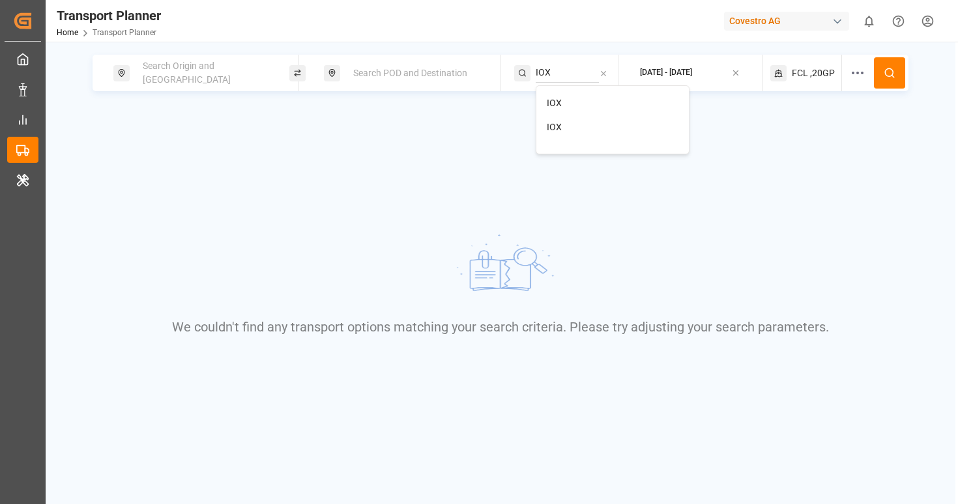
click at [563, 122] on div "IOX" at bounding box center [613, 128] width 132 height 14
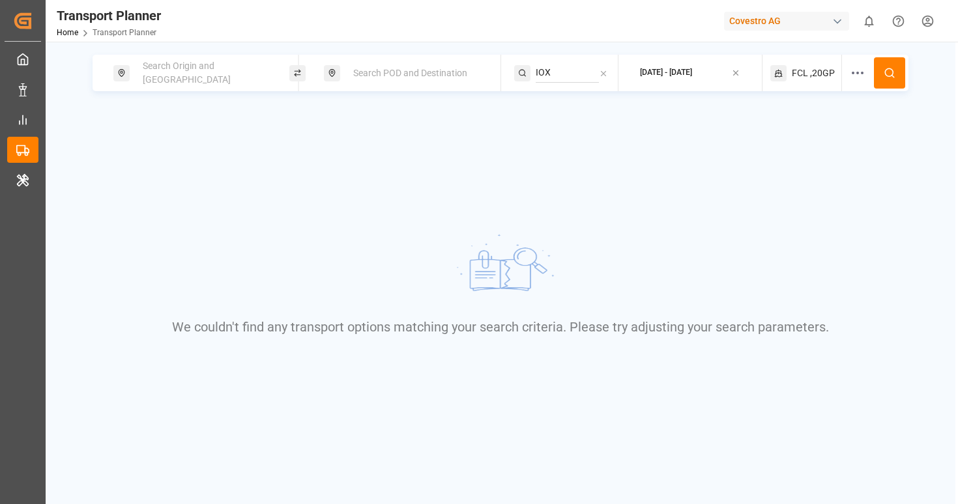
click at [890, 69] on circle at bounding box center [889, 72] width 8 height 8
